Goal: Task Accomplishment & Management: Complete application form

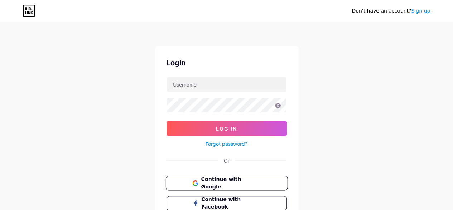
click at [221, 181] on span "Continue with Google" at bounding box center [231, 182] width 60 height 15
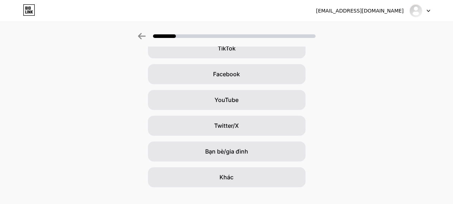
scroll to position [93, 0]
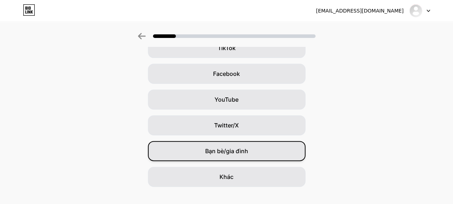
click at [211, 159] on div "Bạn bè/gia đình" at bounding box center [227, 151] width 158 height 20
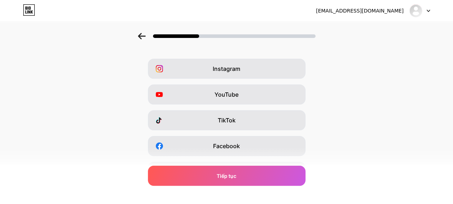
scroll to position [26, 0]
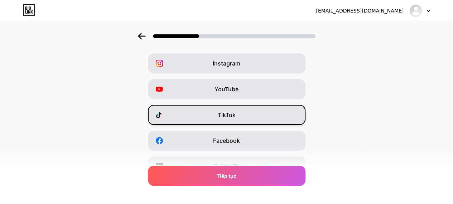
click at [288, 110] on div "TikTok" at bounding box center [227, 115] width 158 height 20
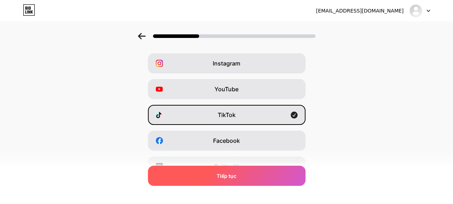
click at [236, 179] on font "Tiếp tục" at bounding box center [227, 176] width 20 height 6
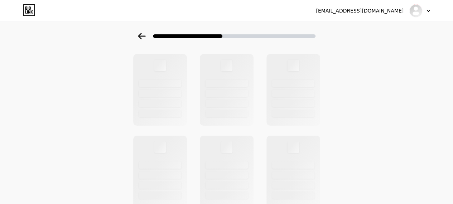
scroll to position [0, 0]
